Goal: Obtain resource: Obtain resource

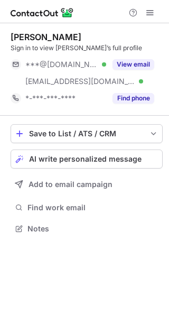
scroll to position [221, 169]
click at [143, 63] on button "View email" at bounding box center [133, 64] width 42 height 11
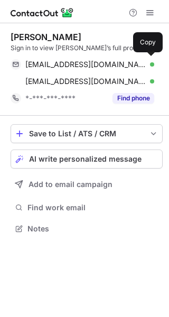
click at [143, 63] on div "goat4505@gmail.com Verified" at bounding box center [89, 65] width 129 height 10
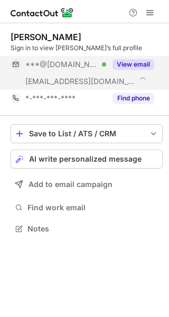
scroll to position [221, 169]
click at [143, 62] on button "View email" at bounding box center [133, 64] width 42 height 11
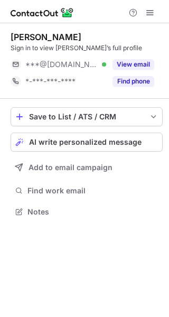
scroll to position [204, 169]
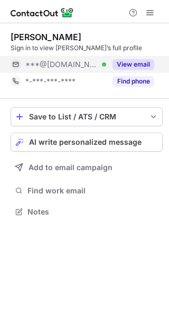
click at [141, 67] on button "View email" at bounding box center [133, 64] width 42 height 11
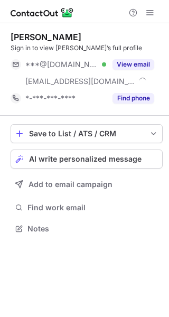
scroll to position [221, 169]
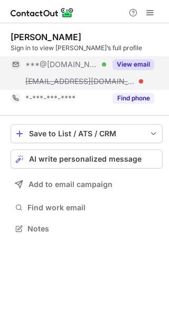
click at [138, 65] on button "View email" at bounding box center [133, 64] width 42 height 11
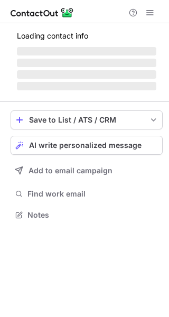
scroll to position [204, 169]
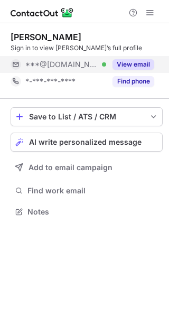
click at [144, 68] on button "View email" at bounding box center [133, 64] width 42 height 11
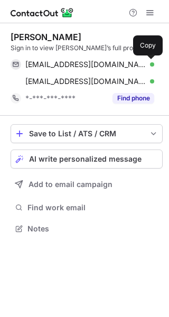
click at [144, 68] on button at bounding box center [149, 64] width 11 height 11
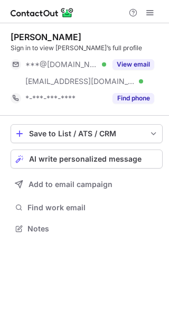
scroll to position [221, 169]
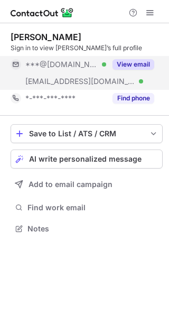
click at [140, 67] on button "View email" at bounding box center [133, 64] width 42 height 11
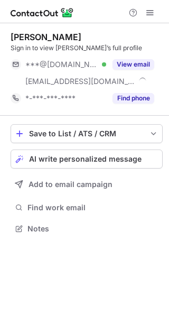
scroll to position [221, 169]
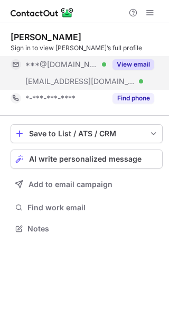
click at [140, 65] on button "View email" at bounding box center [133, 64] width 42 height 11
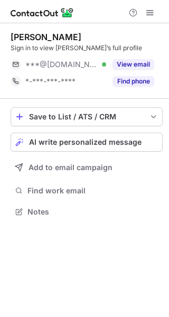
scroll to position [204, 169]
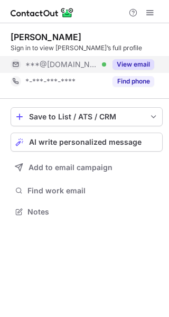
click at [141, 62] on button "View email" at bounding box center [133, 64] width 42 height 11
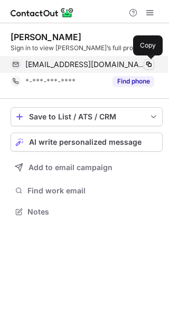
click at [145, 62] on span at bounding box center [149, 64] width 8 height 8
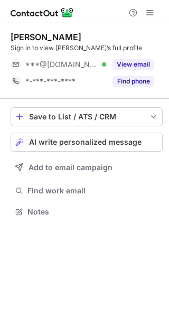
scroll to position [204, 169]
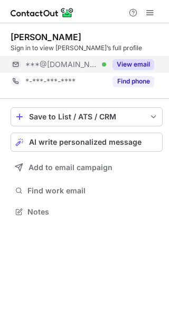
click at [145, 63] on button "View email" at bounding box center [133, 64] width 42 height 11
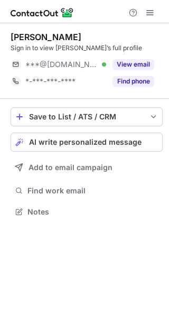
scroll to position [204, 169]
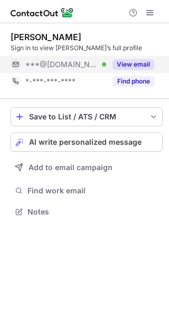
click at [138, 62] on button "View email" at bounding box center [133, 64] width 42 height 11
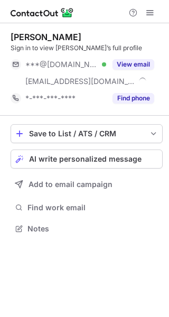
scroll to position [221, 169]
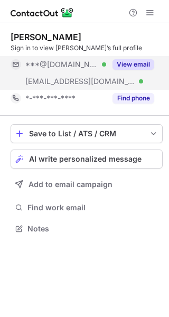
click at [131, 60] on button "View email" at bounding box center [133, 64] width 42 height 11
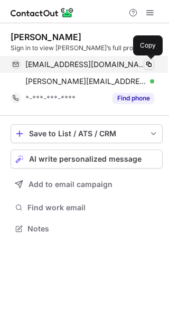
click at [144, 60] on button at bounding box center [149, 64] width 11 height 11
